Goal: Task Accomplishment & Management: Use online tool/utility

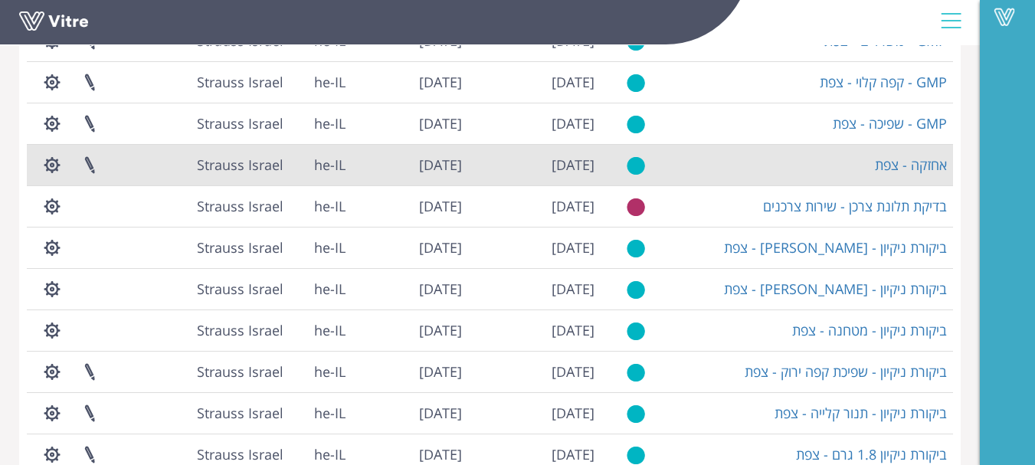
scroll to position [416, 0]
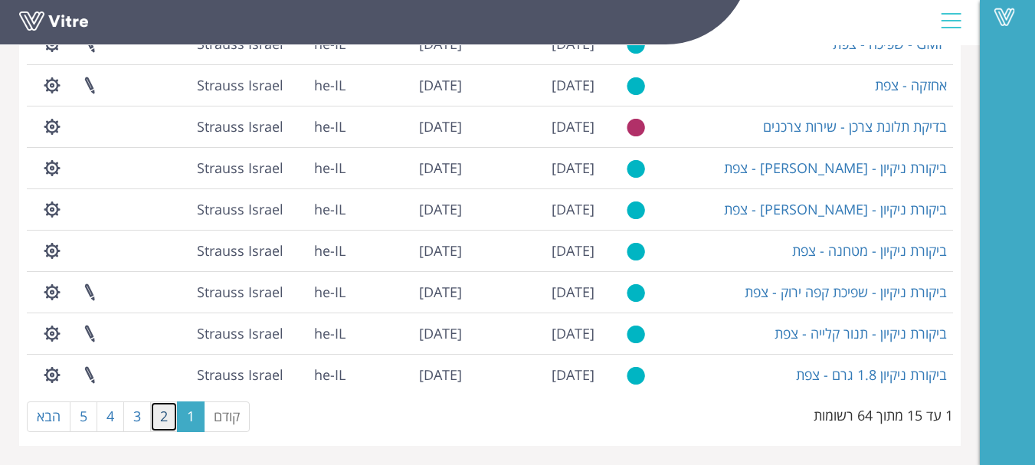
click at [165, 412] on link "2" at bounding box center [164, 416] width 28 height 31
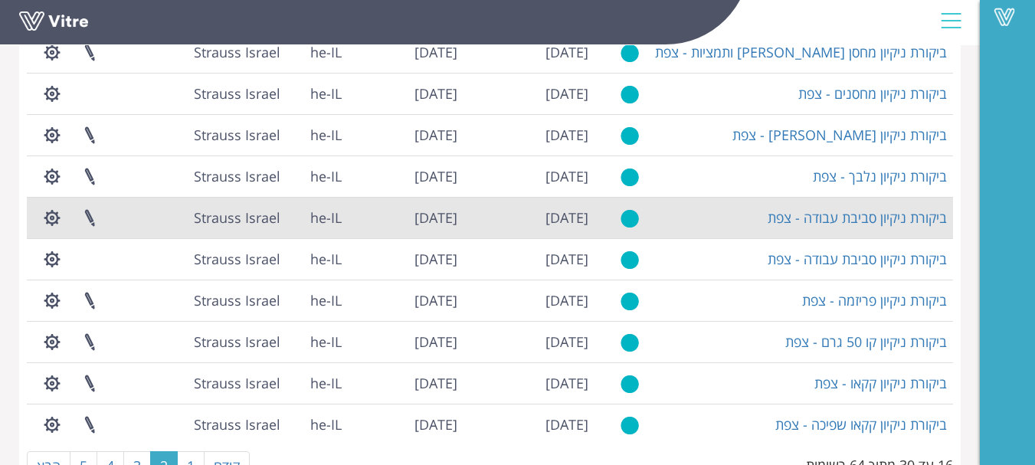
scroll to position [339, 0]
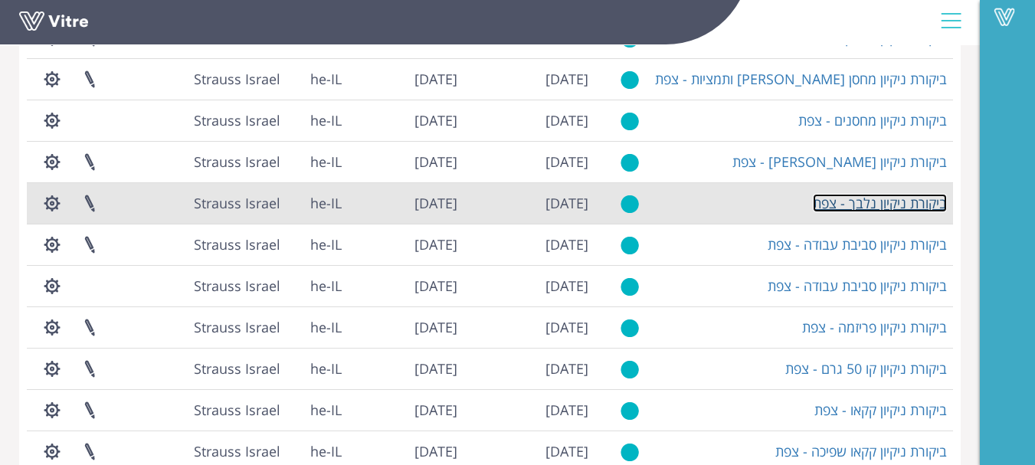
click at [883, 206] on link "ביקורת ניקיון נלבך - צפת" at bounding box center [880, 203] width 134 height 18
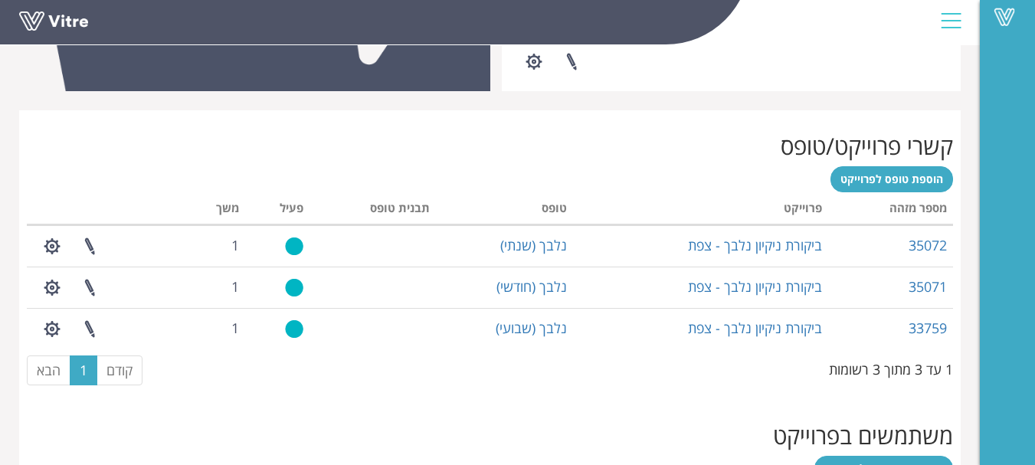
scroll to position [689, 0]
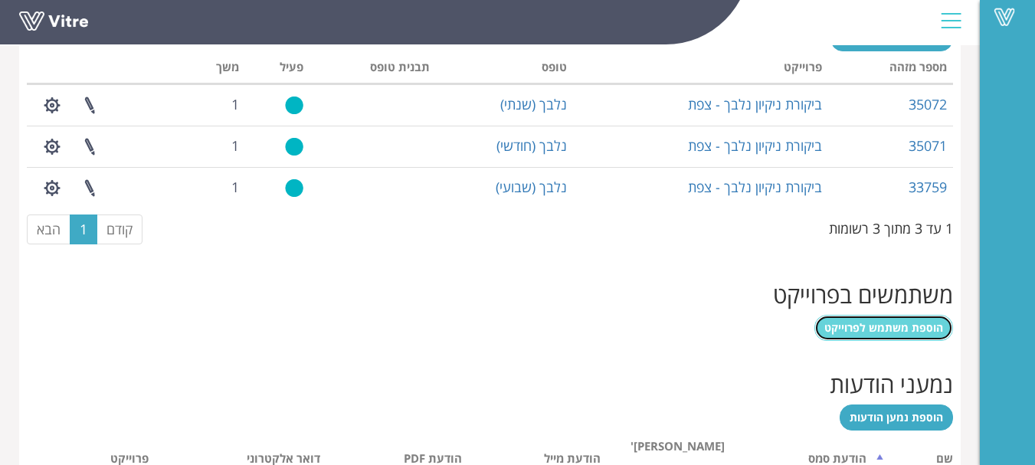
click at [923, 326] on span "הוספת משתמש לפרוייקט" at bounding box center [883, 327] width 119 height 15
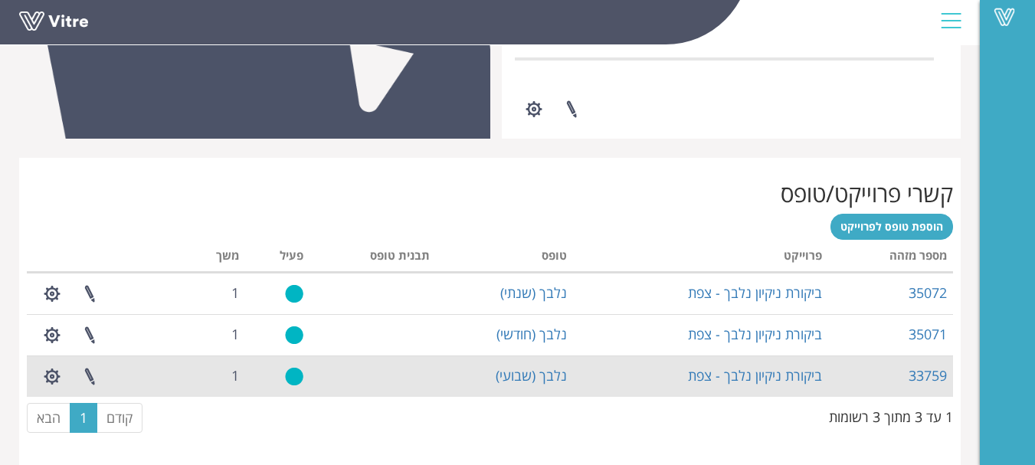
scroll to position [566, 0]
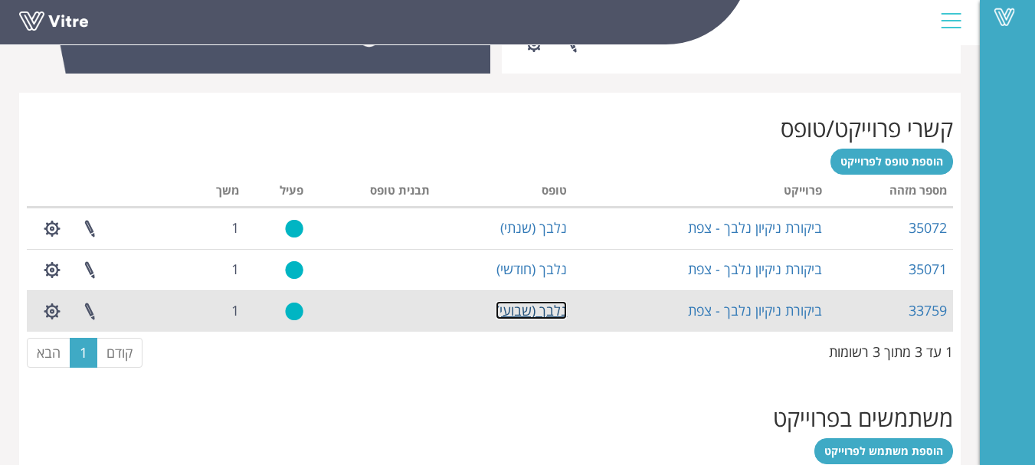
click at [535, 309] on link "נלבך (שבועי)" at bounding box center [531, 310] width 71 height 18
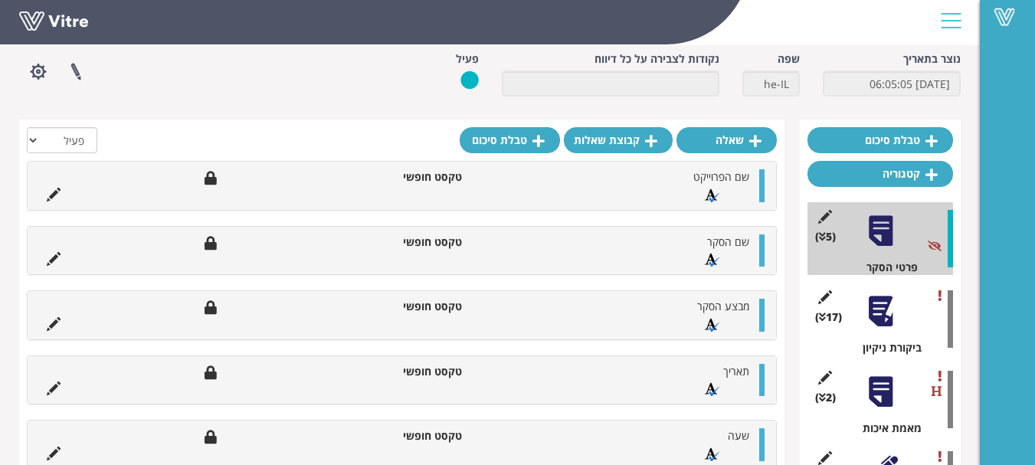
scroll to position [153, 0]
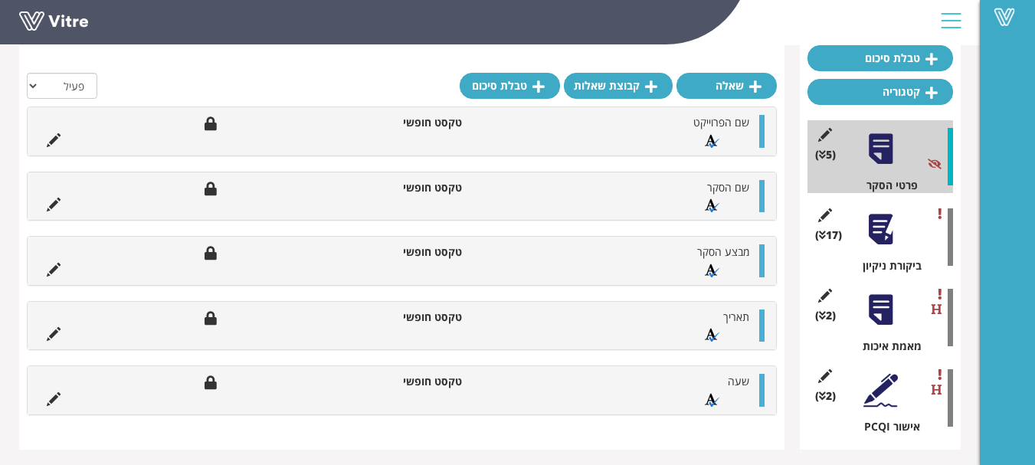
click at [883, 222] on div at bounding box center [880, 229] width 34 height 34
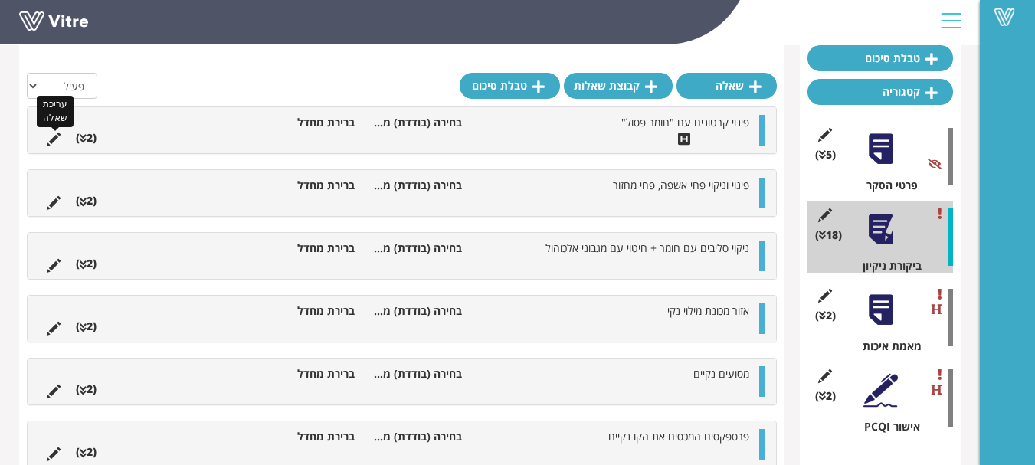
click at [54, 134] on icon at bounding box center [54, 140] width 14 height 14
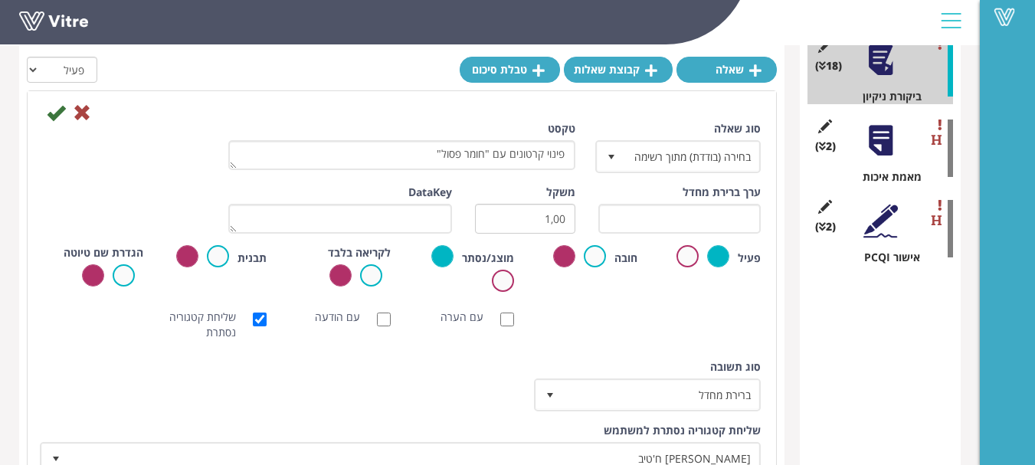
scroll to position [306, 0]
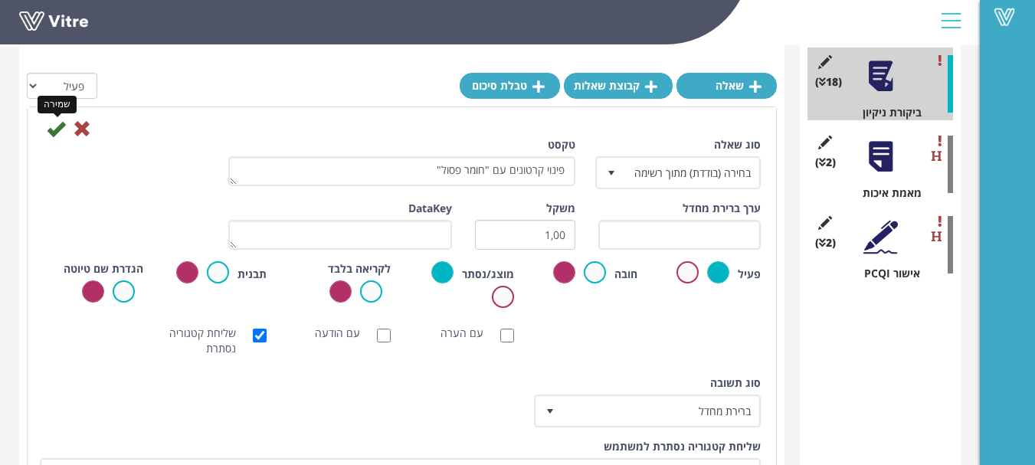
click at [51, 129] on icon at bounding box center [56, 129] width 18 height 18
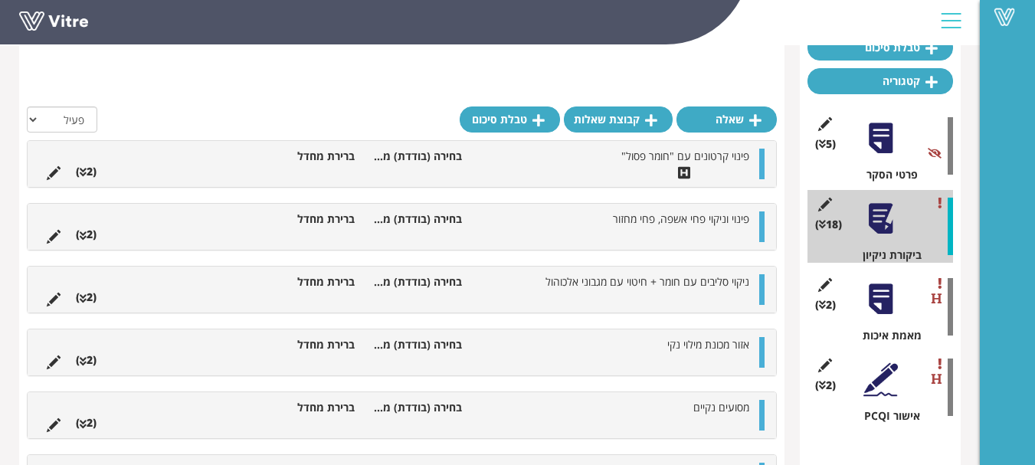
scroll to position [153, 0]
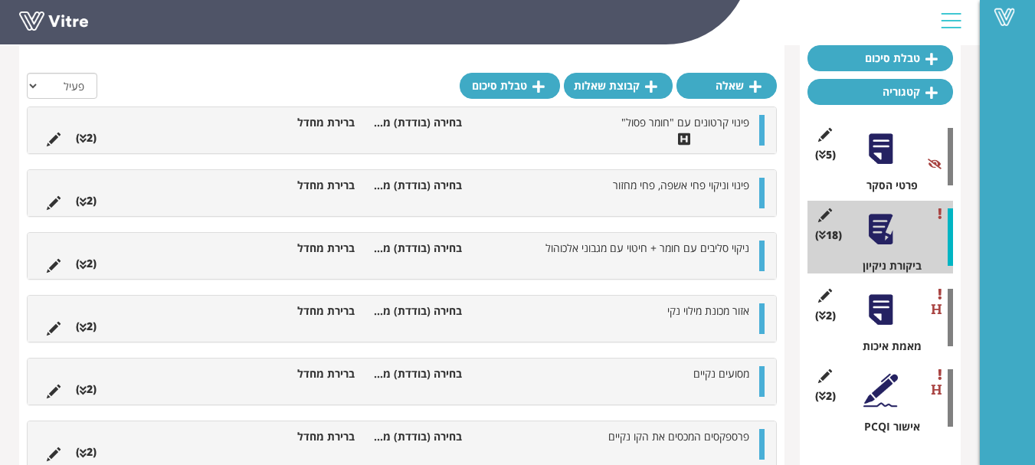
click at [882, 225] on div at bounding box center [880, 229] width 34 height 34
click at [53, 136] on icon at bounding box center [54, 140] width 14 height 14
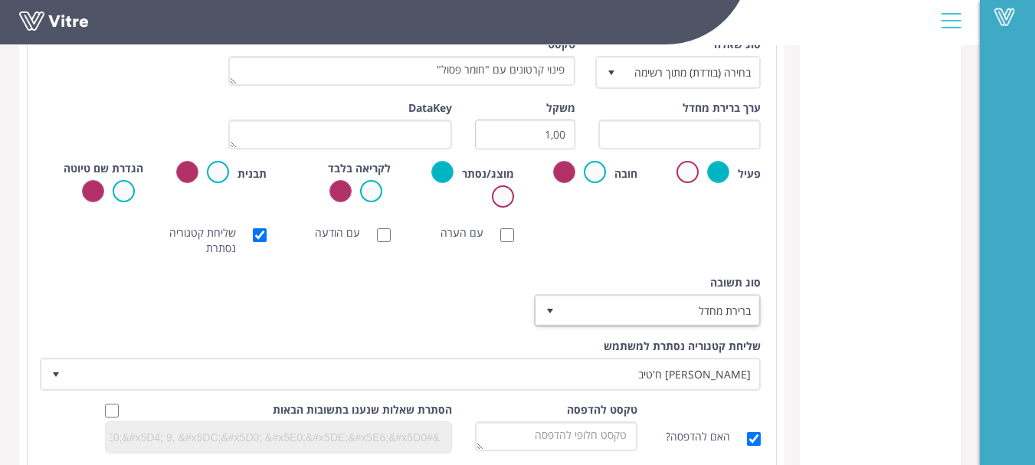
scroll to position [689, 0]
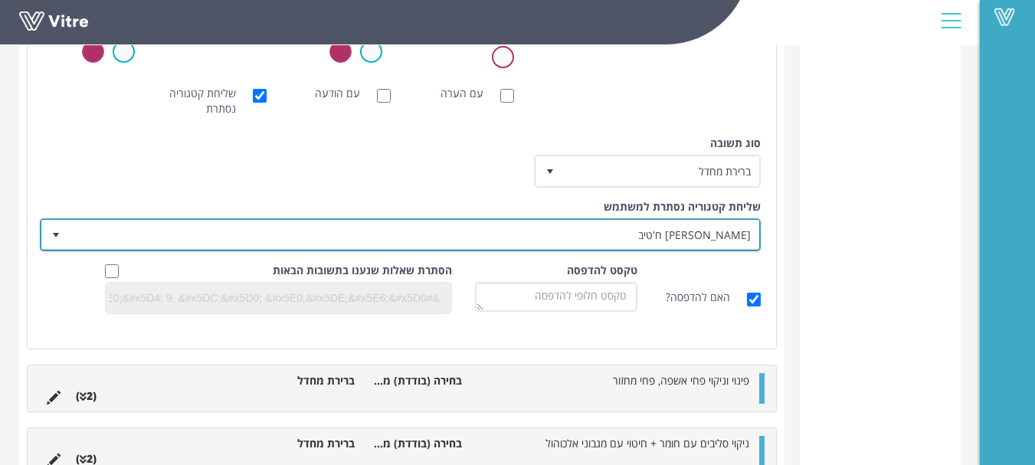
click at [715, 237] on span "[PERSON_NAME] ח'טיב" at bounding box center [414, 235] width 690 height 28
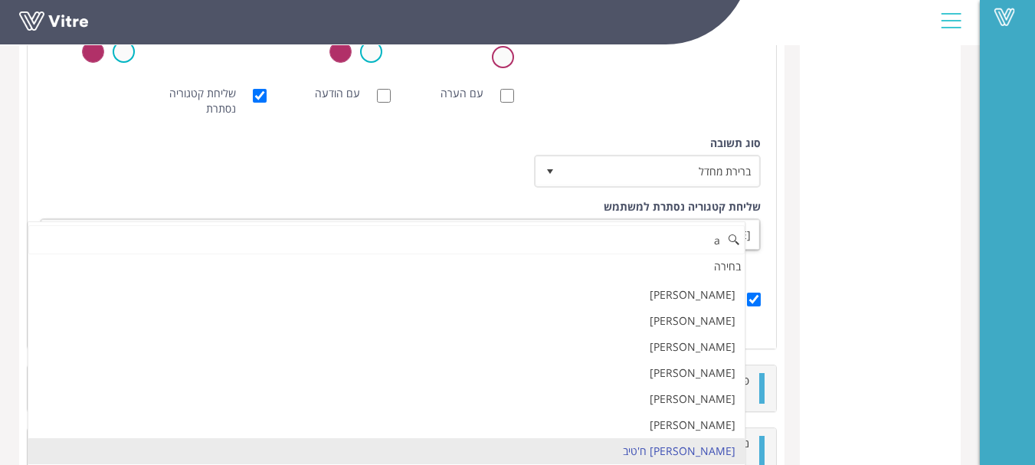
scroll to position [0, 0]
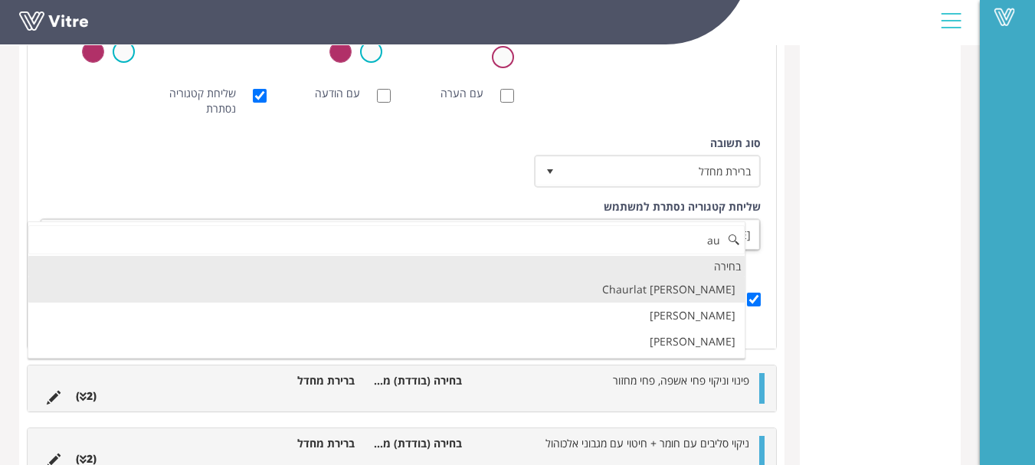
type input "a"
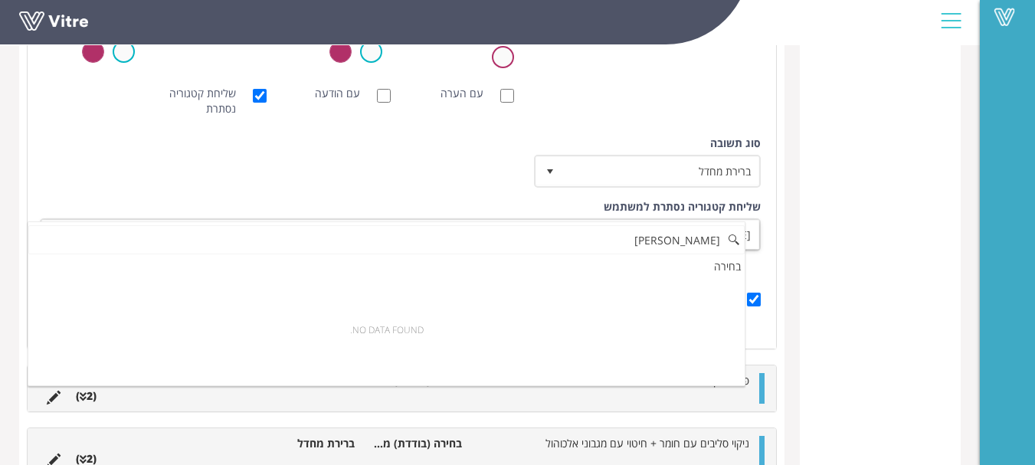
drag, startPoint x: 663, startPoint y: 231, endPoint x: 679, endPoint y: 246, distance: 22.3
click at [666, 232] on input "[PERSON_NAME]" at bounding box center [386, 239] width 716 height 29
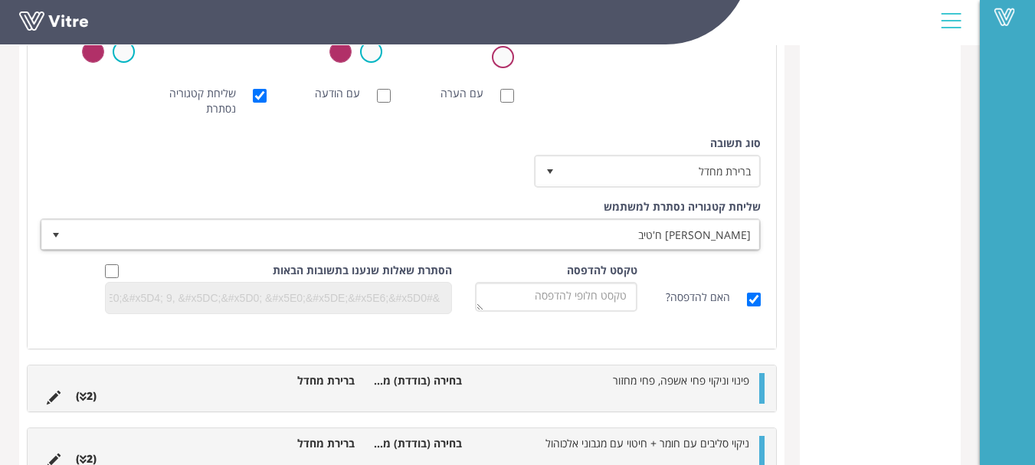
drag, startPoint x: 962, startPoint y: 196, endPoint x: 872, endPoint y: 247, distance: 103.6
click at [957, 198] on div "טופס נלבך (שבועי) Strauss Israel טפסים טופס נוצר בתאריך [DATE] 06:05:05 שפה he-…" at bounding box center [490, 363] width 980 height 2029
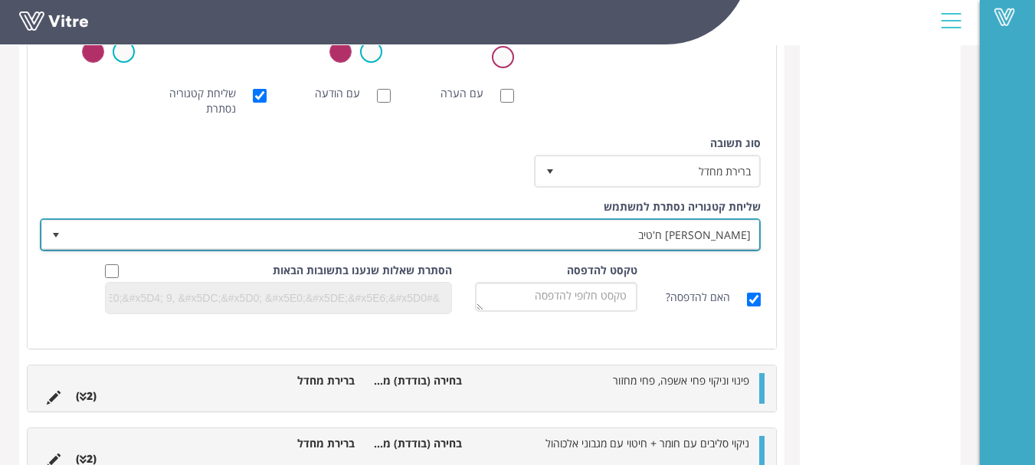
click at [752, 232] on span "[PERSON_NAME] ח'טיב" at bounding box center [414, 235] width 690 height 28
click at [714, 231] on span "[PERSON_NAME] ח'טיב" at bounding box center [414, 235] width 690 height 28
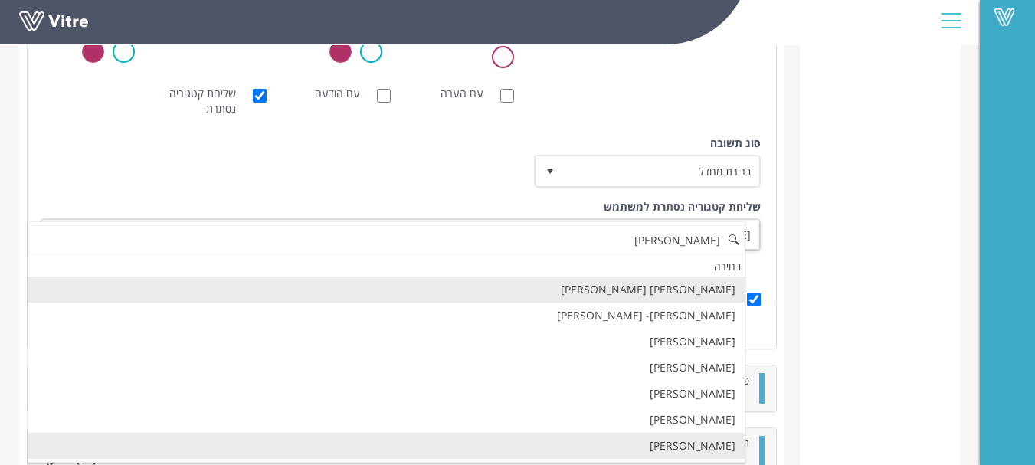
click at [721, 444] on li "[PERSON_NAME]" at bounding box center [386, 446] width 716 height 26
type input "[PERSON_NAME]"
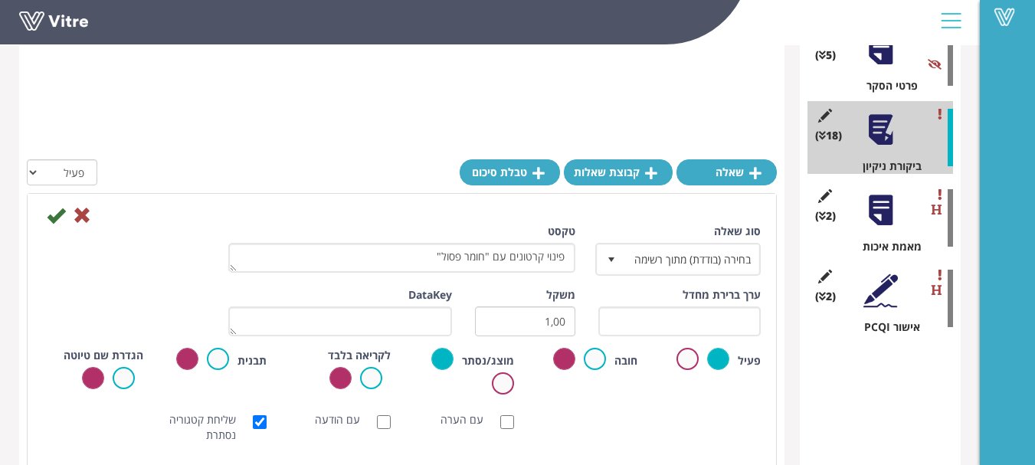
scroll to position [230, 0]
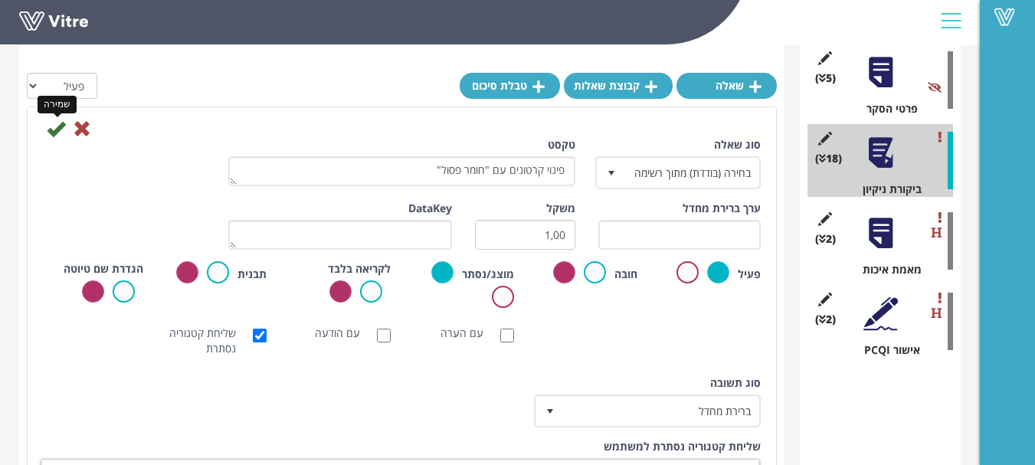
click at [48, 130] on icon at bounding box center [56, 129] width 18 height 18
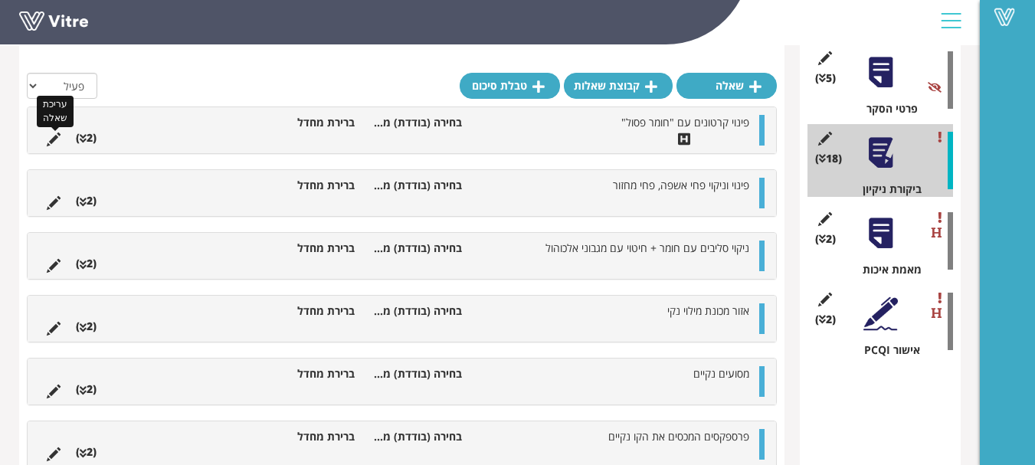
click at [49, 139] on icon at bounding box center [54, 140] width 14 height 14
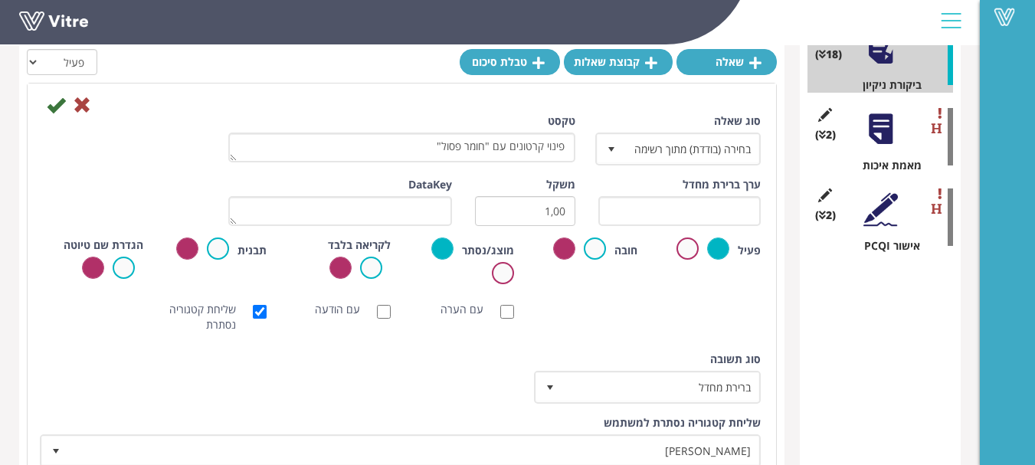
scroll to position [306, 0]
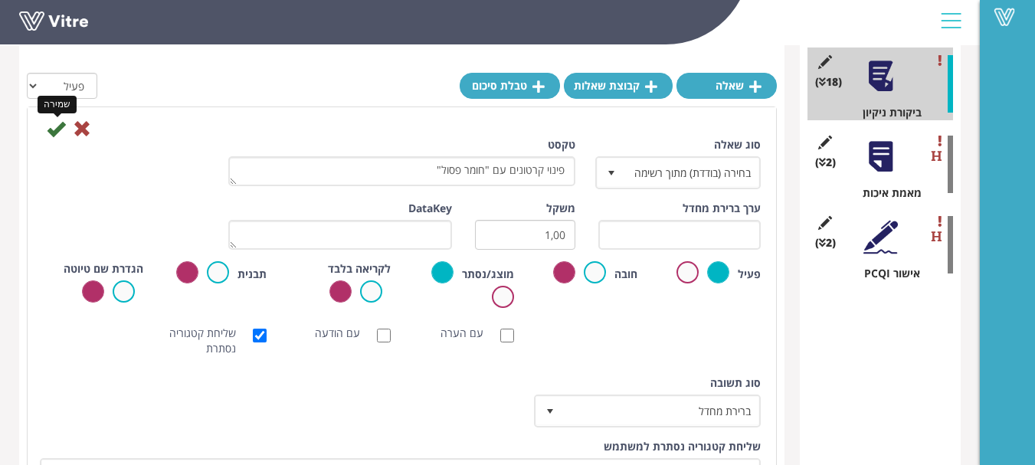
drag, startPoint x: 55, startPoint y: 124, endPoint x: 114, endPoint y: 140, distance: 61.1
click at [55, 125] on icon at bounding box center [56, 129] width 18 height 18
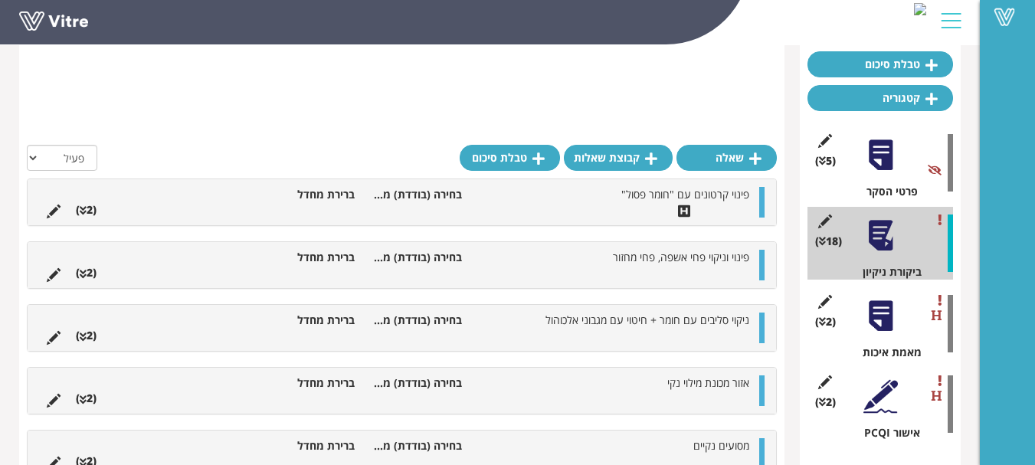
scroll to position [77, 0]
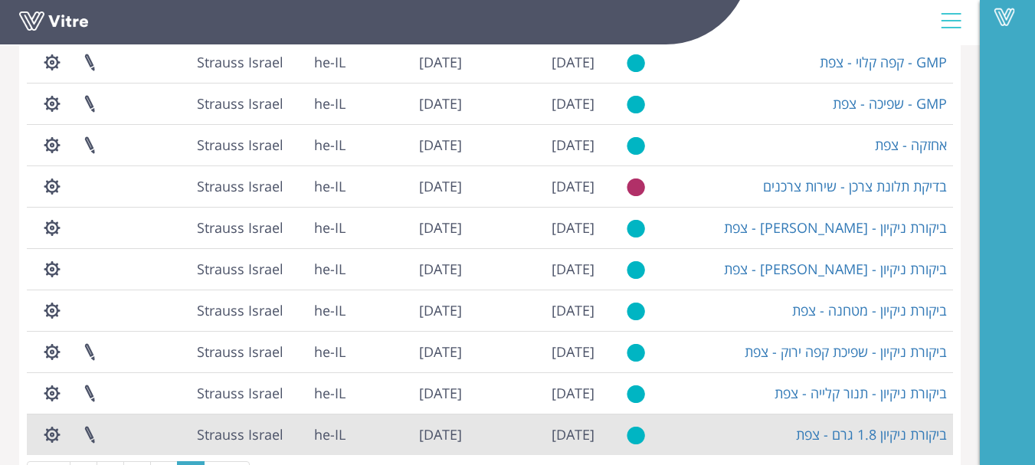
scroll to position [416, 0]
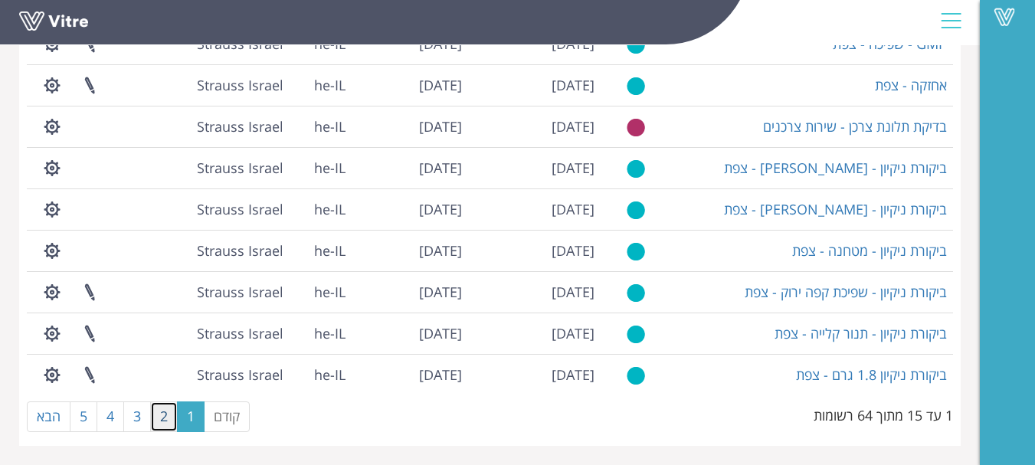
click at [165, 415] on link "2" at bounding box center [164, 416] width 28 height 31
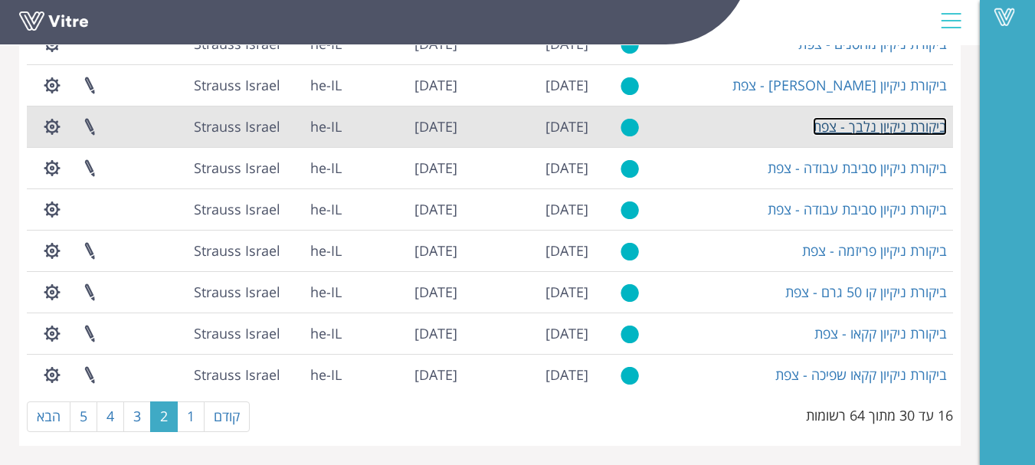
click at [894, 131] on link "ביקורת ניקיון נלבך - צפת" at bounding box center [880, 126] width 134 height 18
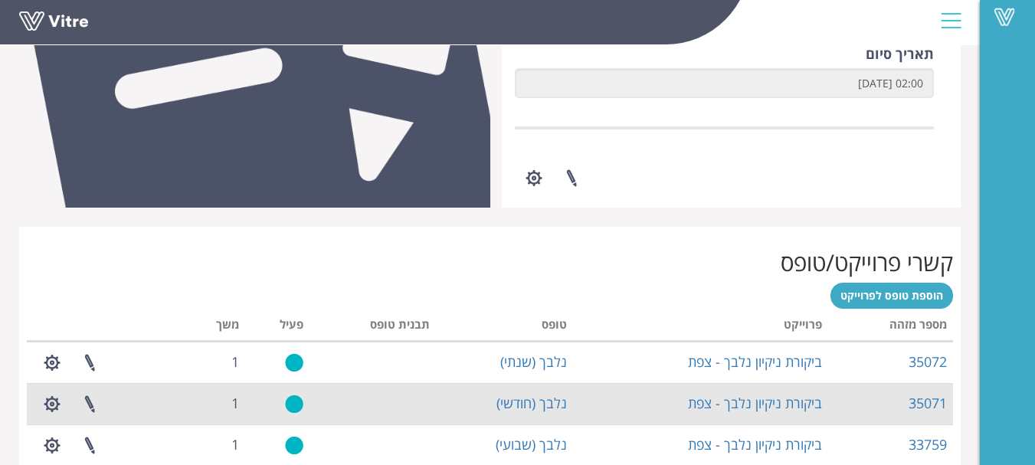
scroll to position [460, 0]
